Goal: Check status

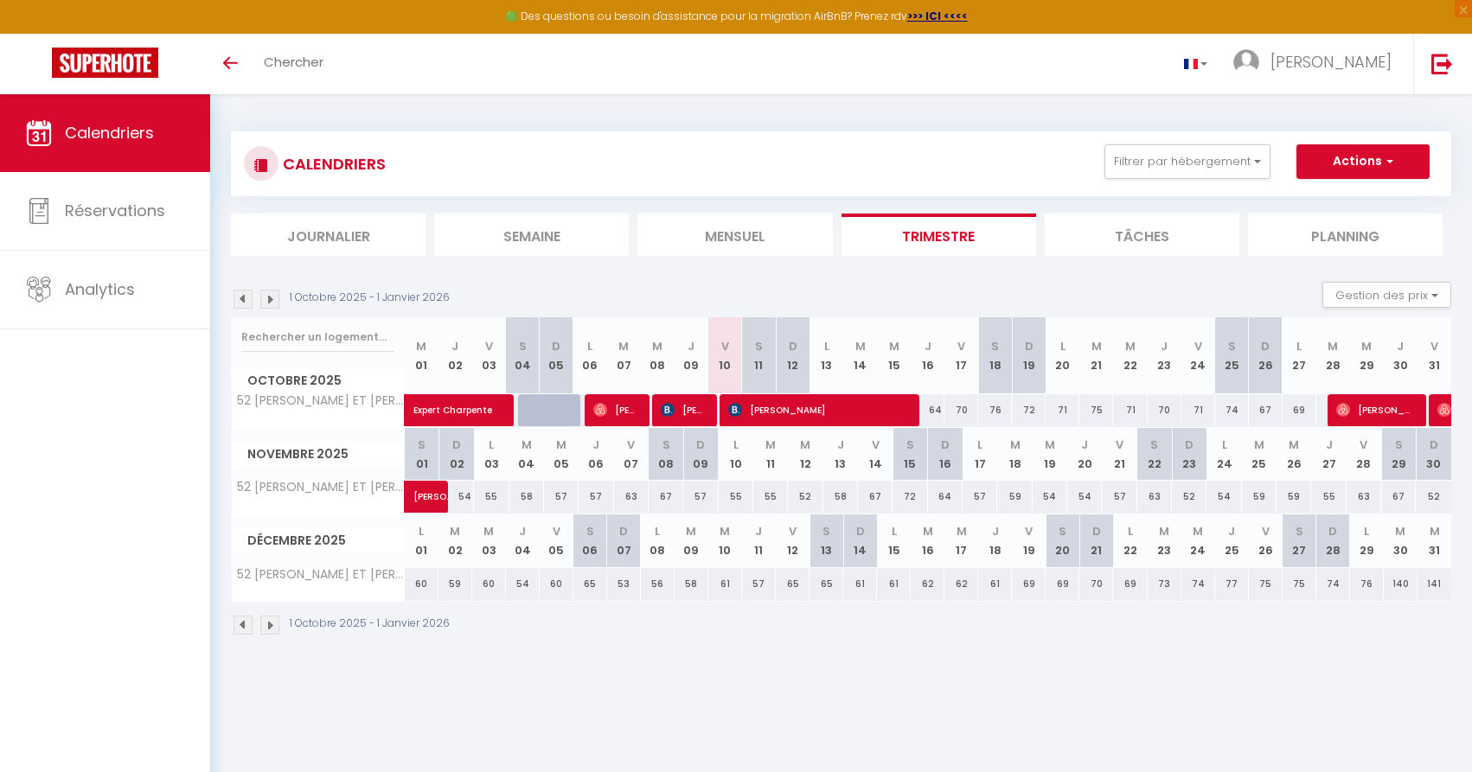
select select
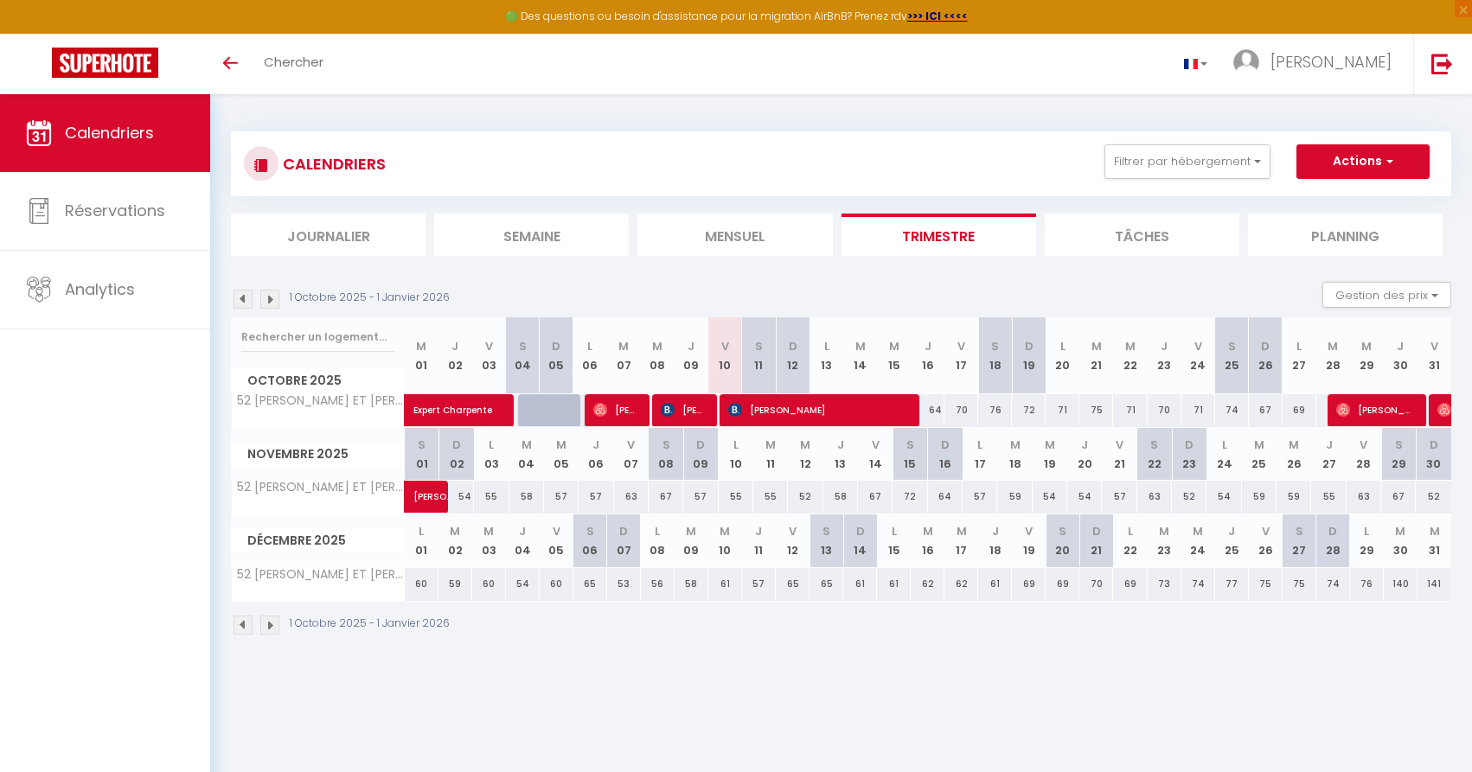
click at [749, 411] on span "[PERSON_NAME]" at bounding box center [818, 410] width 180 height 33
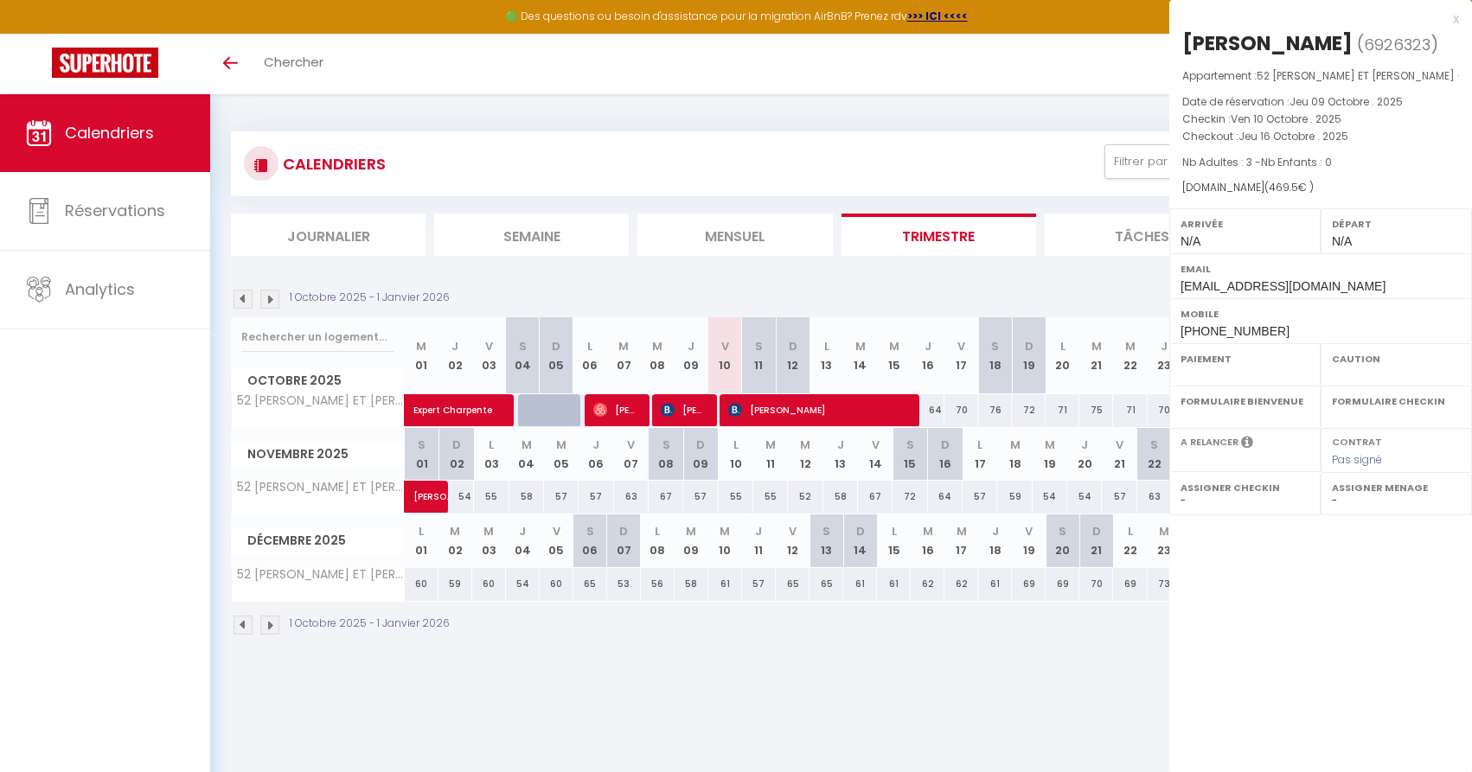
select select "OK"
select select "KO"
select select "0"
select select "1"
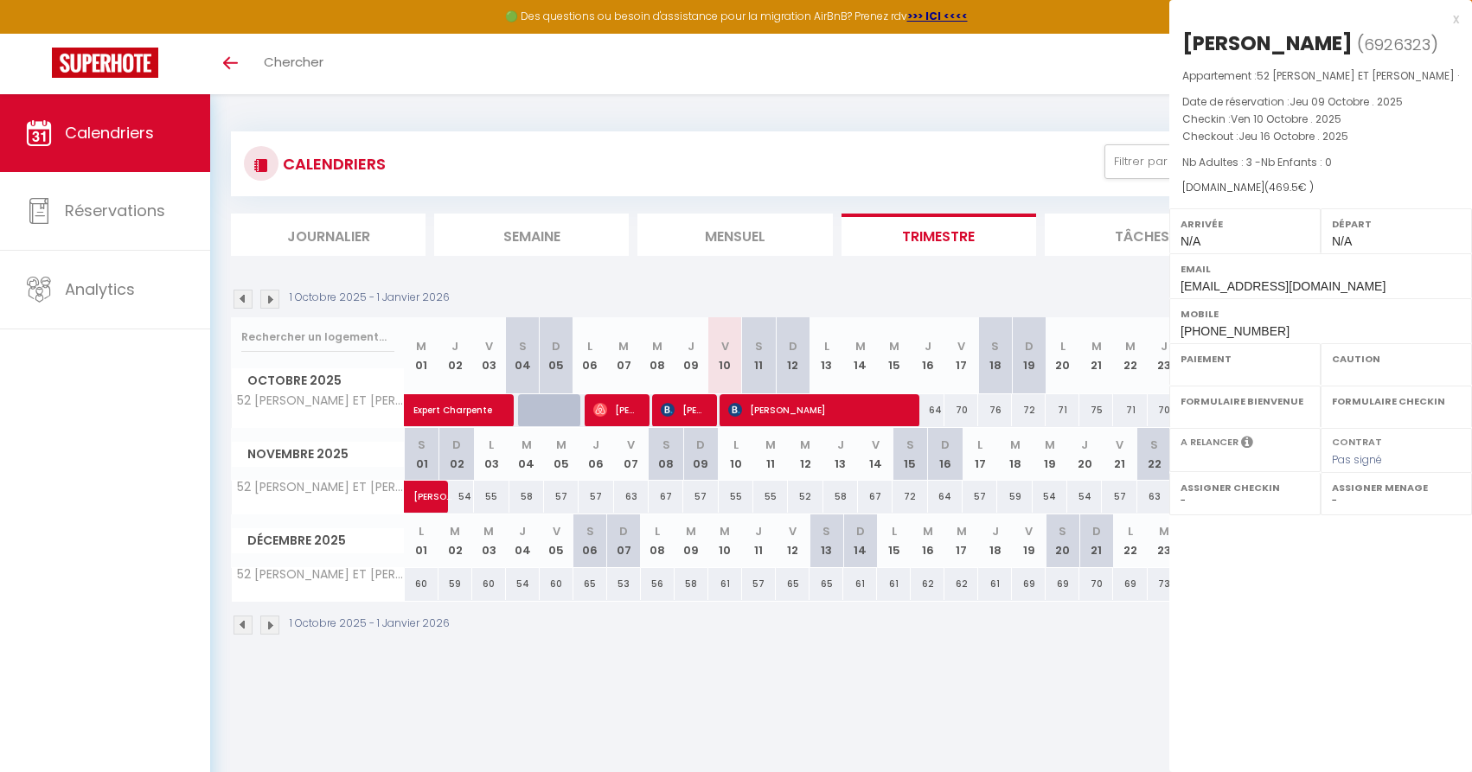
select select
